Goal: Information Seeking & Learning: Learn about a topic

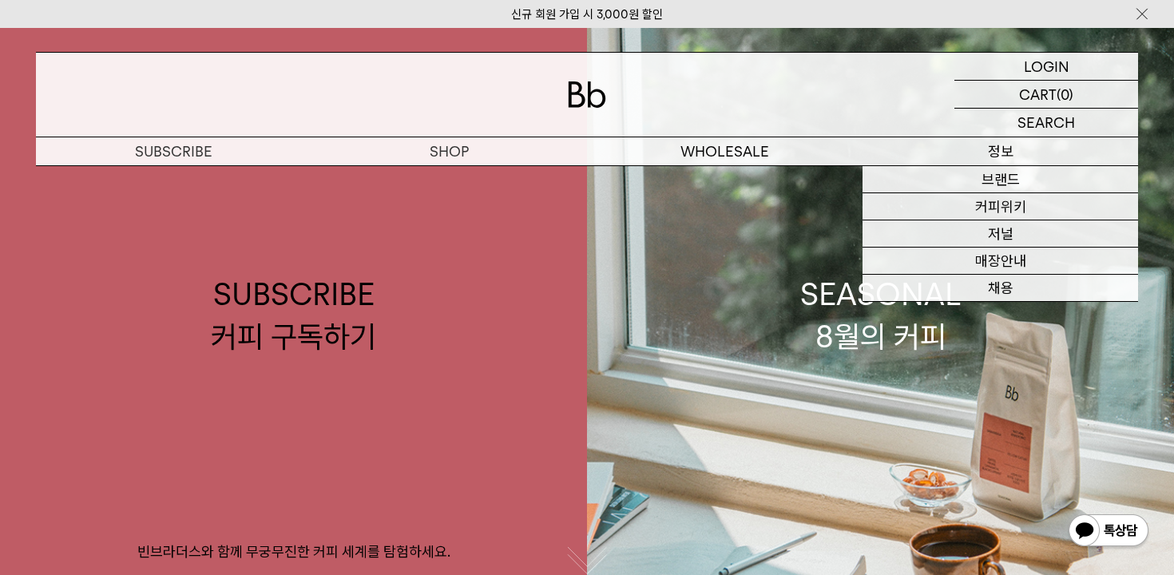
click at [994, 156] on p "정보" at bounding box center [1001, 151] width 276 height 28
click at [999, 294] on link "채용" at bounding box center [1001, 288] width 276 height 27
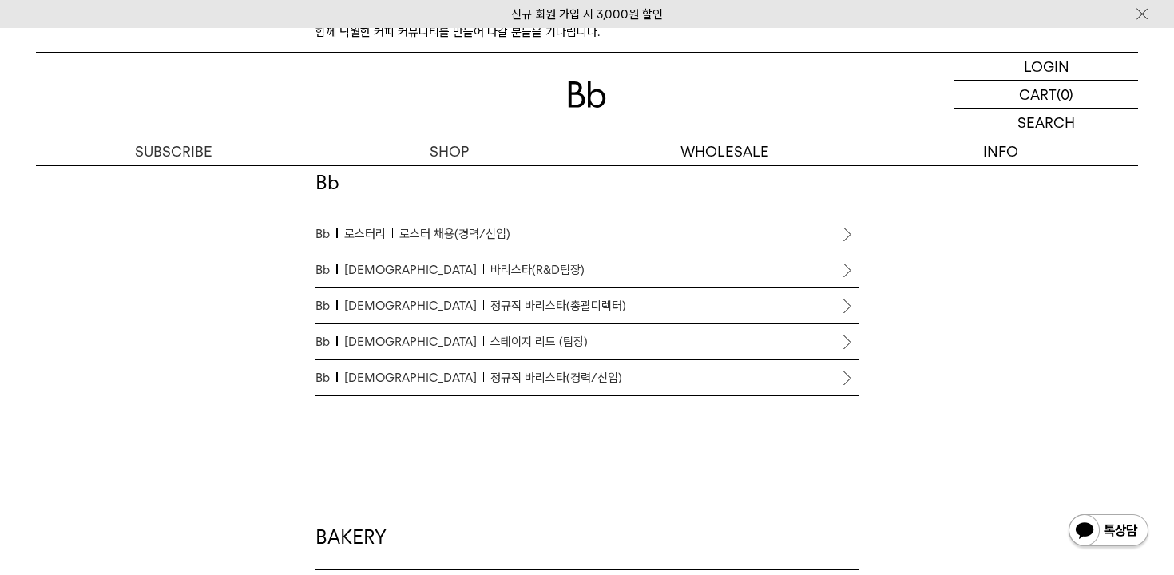
scroll to position [918, 0]
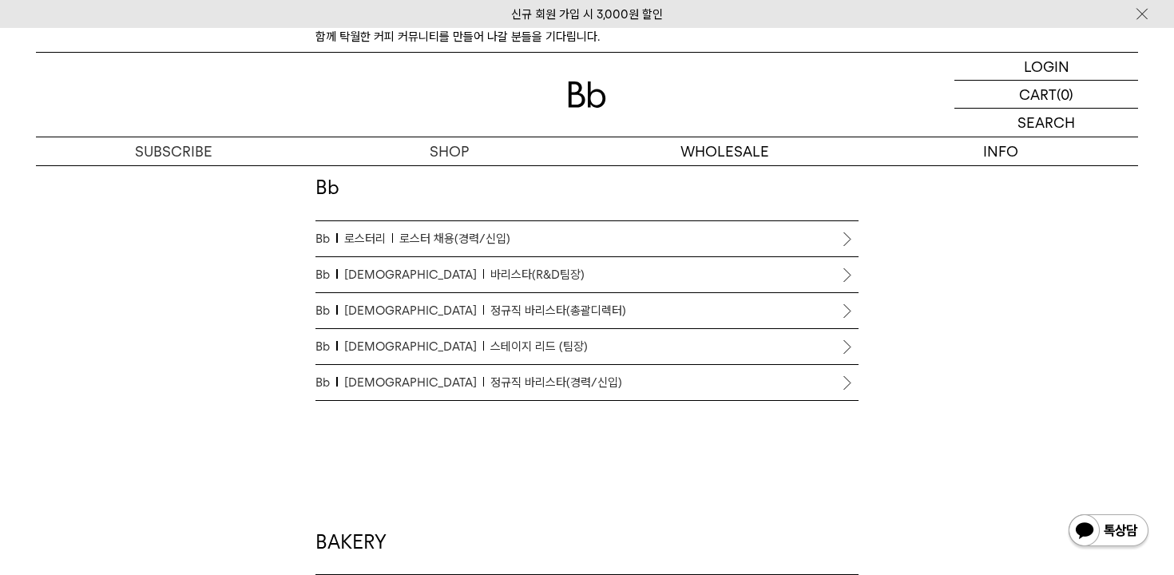
click at [538, 374] on p "Bb 바리스타 정규직 바리스타(경력/신입)" at bounding box center [586, 382] width 543 height 19
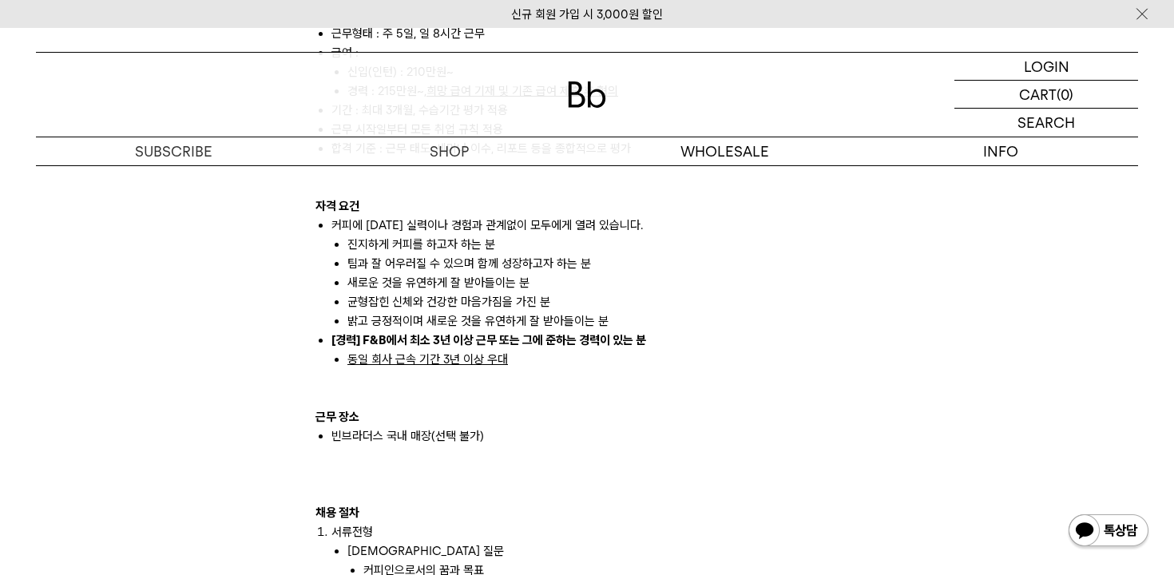
scroll to position [1348, 0]
